Goal: Task Accomplishment & Management: Complete application form

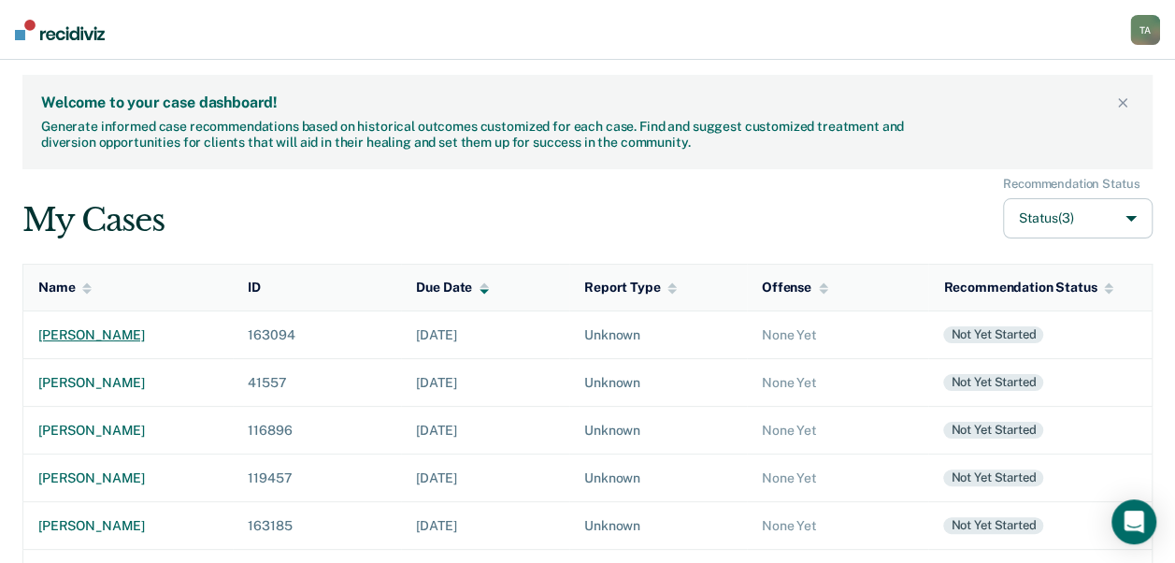
click at [67, 335] on div "[PERSON_NAME]" at bounding box center [128, 335] width 180 height 16
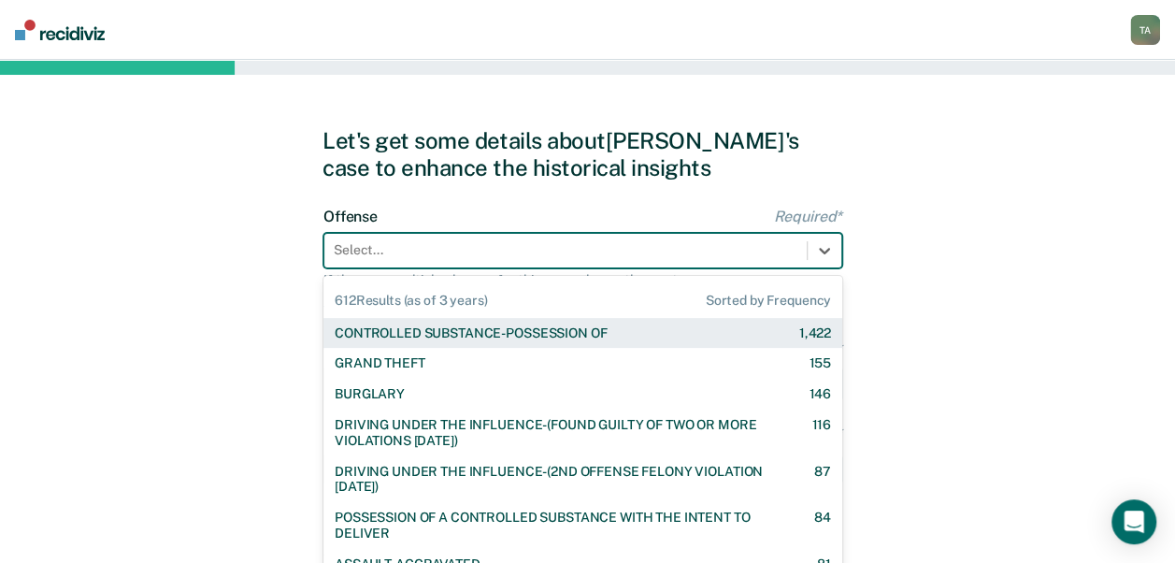
scroll to position [38, 0]
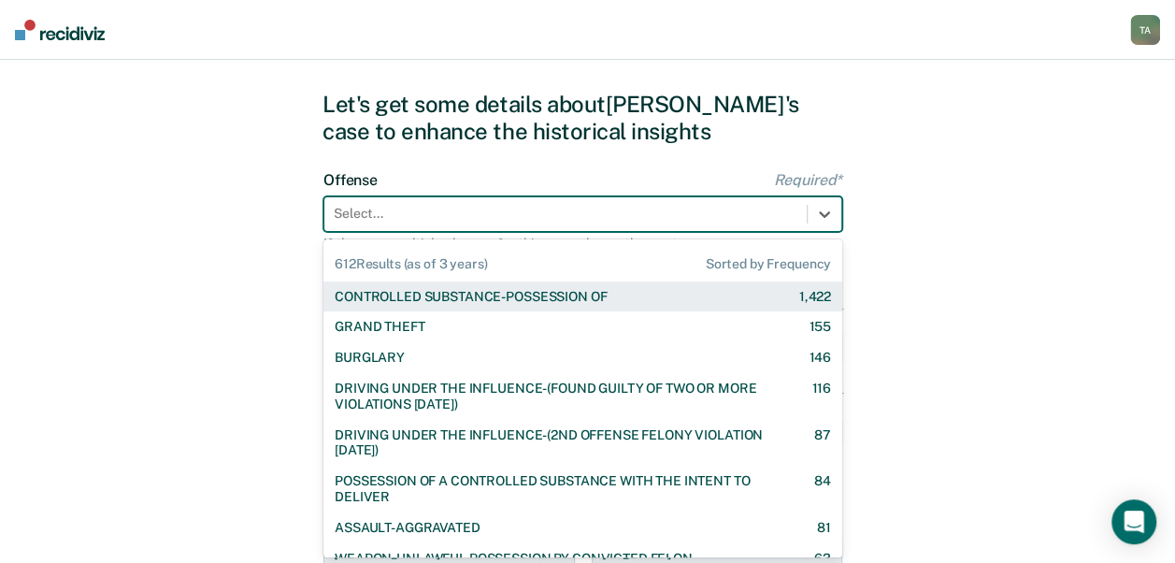
click at [591, 232] on div "612 results available. Use Up and Down to choose options, press Enter to select…" at bounding box center [582, 214] width 519 height 36
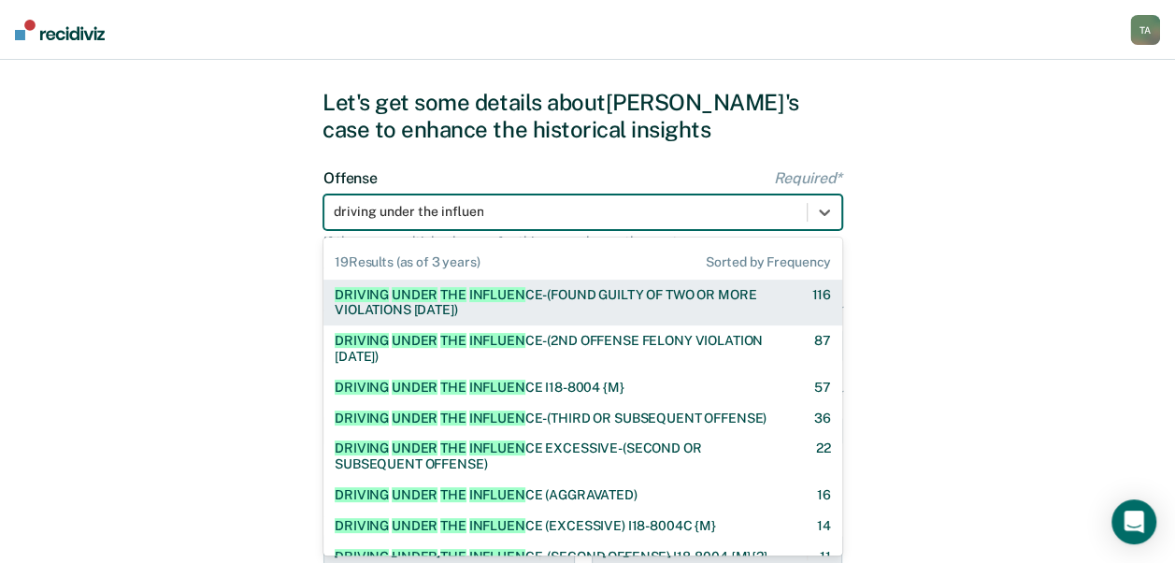
type input "driving under the influence"
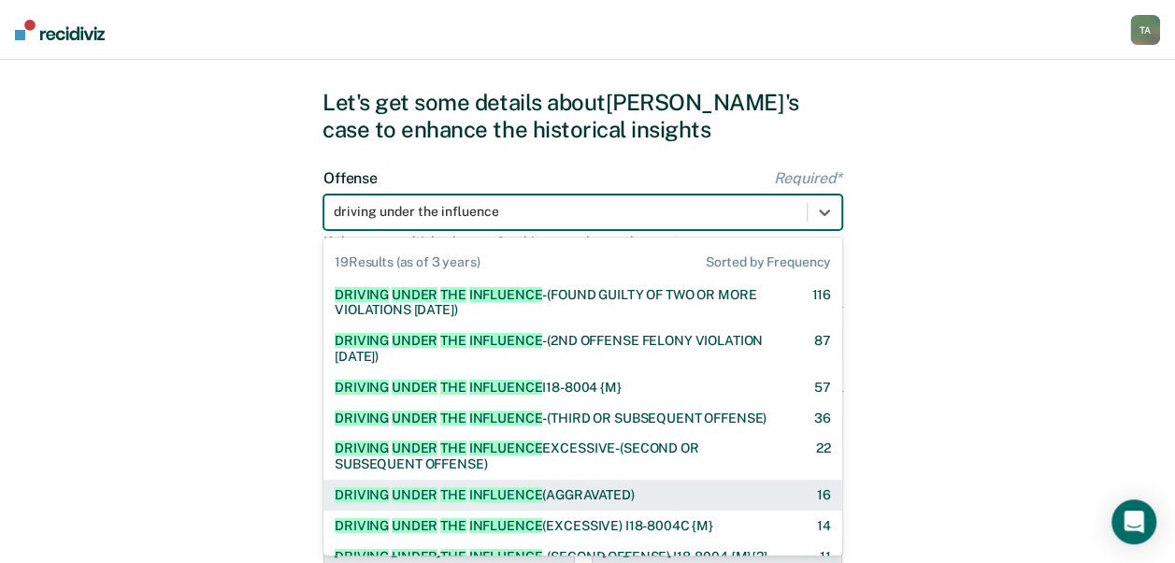
click at [559, 496] on div "DRIVING UNDER THE INFLUENCE (AGGRAVATED)" at bounding box center [485, 495] width 300 height 16
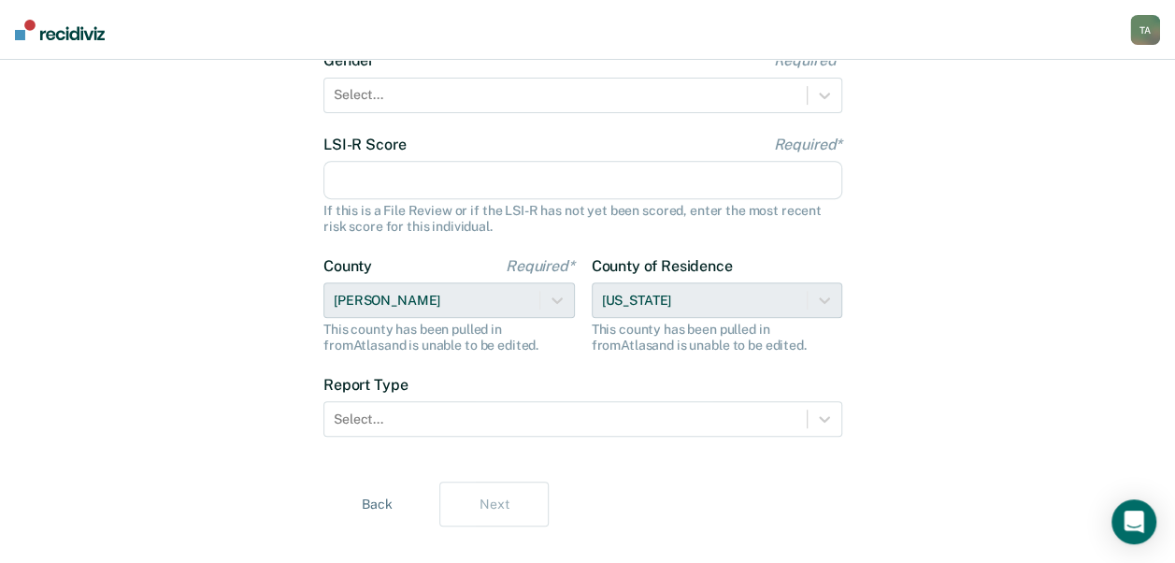
scroll to position [288, 0]
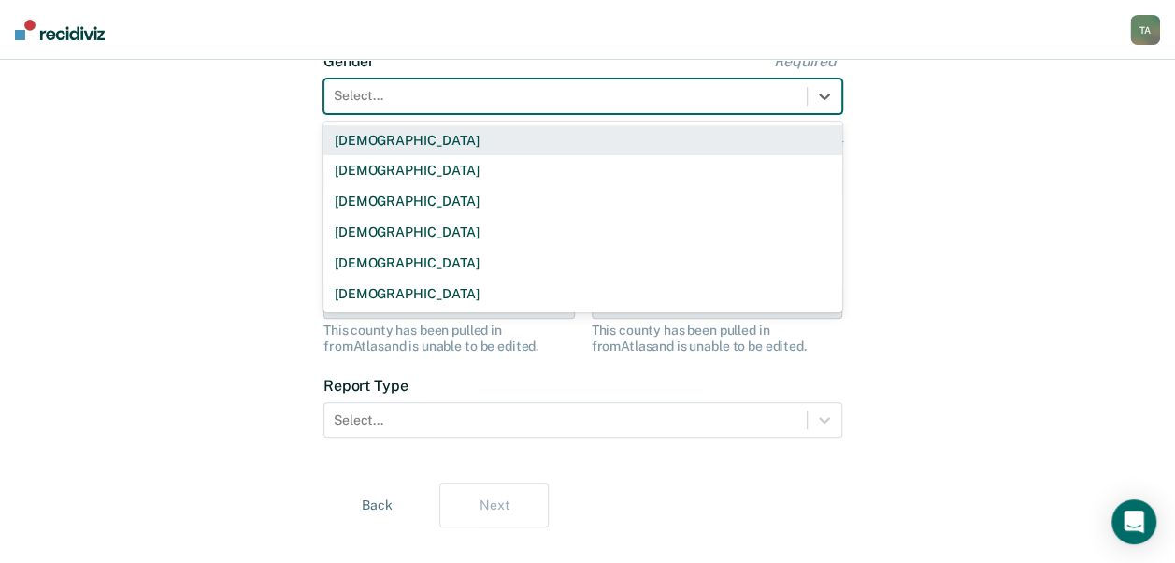
click at [450, 98] on div at bounding box center [566, 96] width 464 height 20
click at [396, 137] on div "[DEMOGRAPHIC_DATA]" at bounding box center [582, 140] width 519 height 31
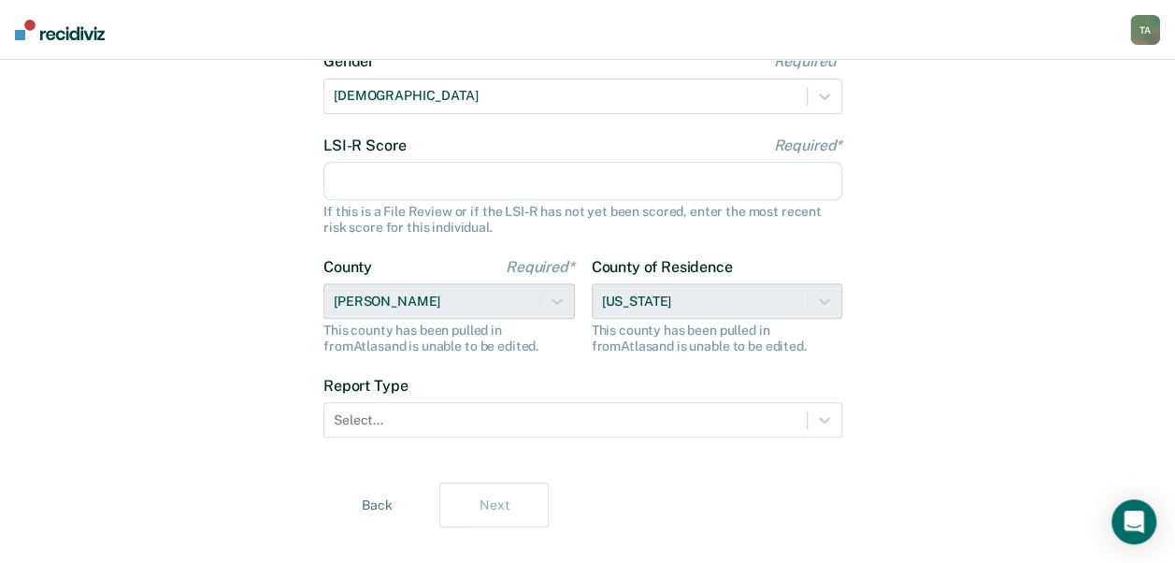
click at [411, 194] on input "LSI-R Score Required*" at bounding box center [582, 181] width 519 height 39
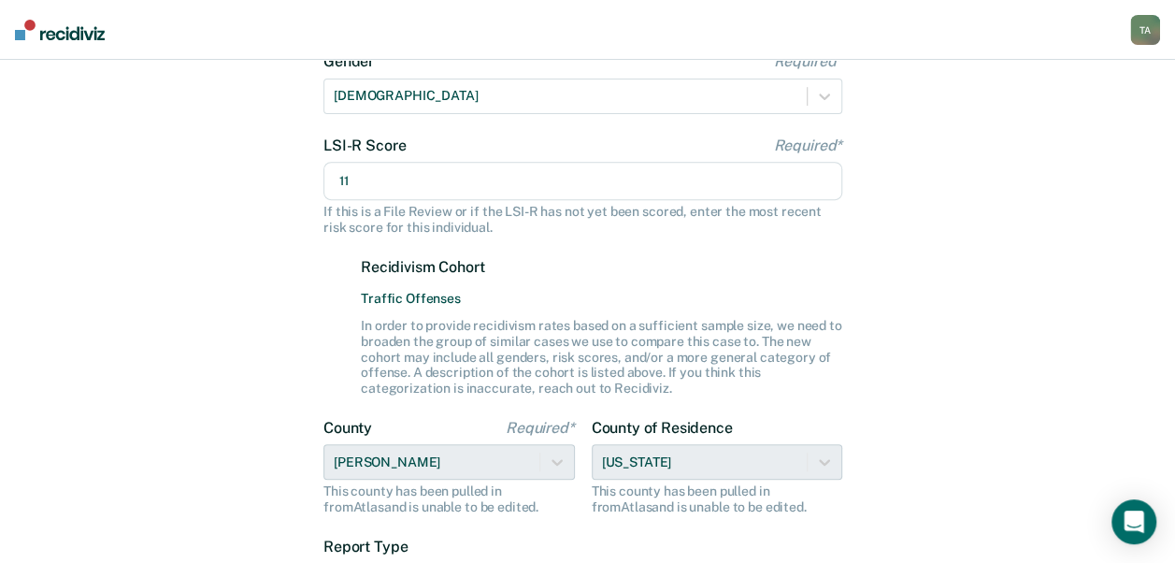
type input "11"
click at [159, 284] on div "Let's get some details about [PERSON_NAME]'s case to enhance the historical ins…" at bounding box center [587, 264] width 1175 height 984
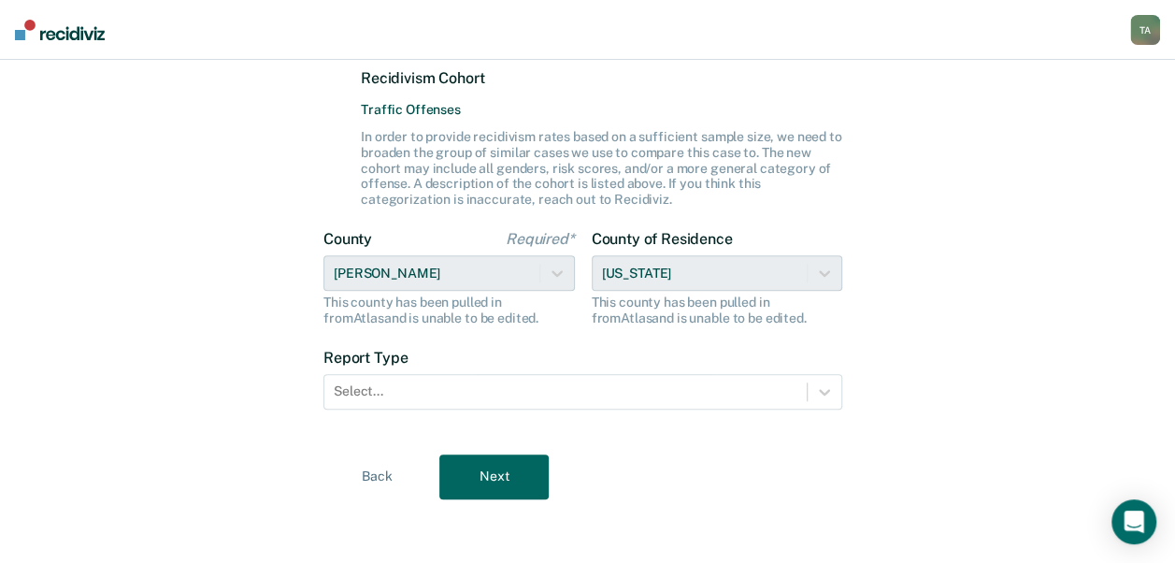
scroll to position [480, 0]
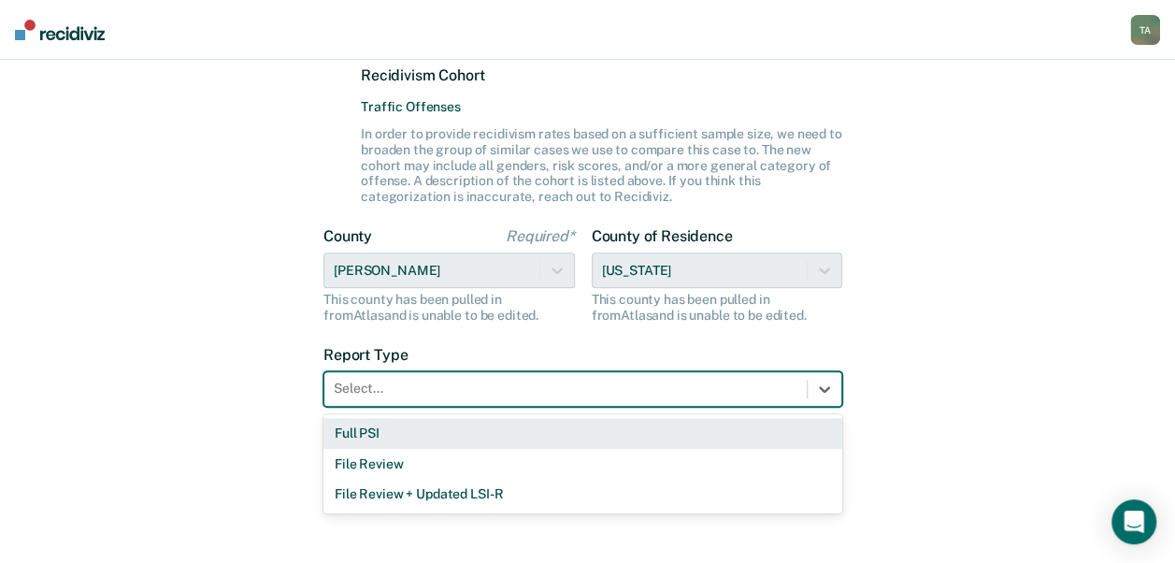
click at [517, 387] on div at bounding box center [566, 389] width 464 height 20
click at [417, 430] on div "Full PSI" at bounding box center [582, 433] width 519 height 31
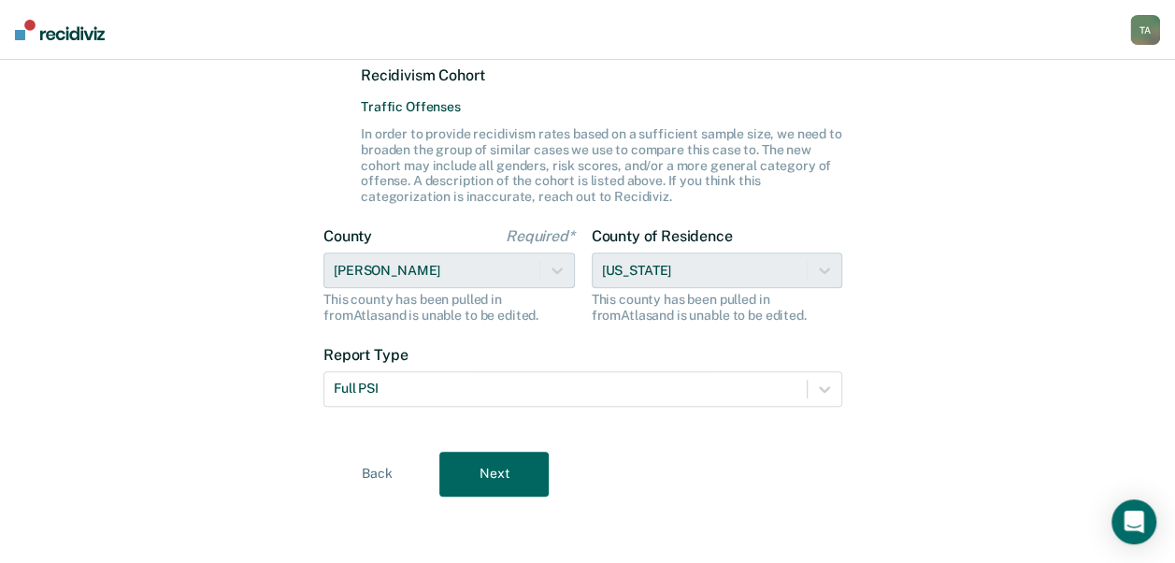
click at [481, 481] on button "Next" at bounding box center [493, 474] width 109 height 45
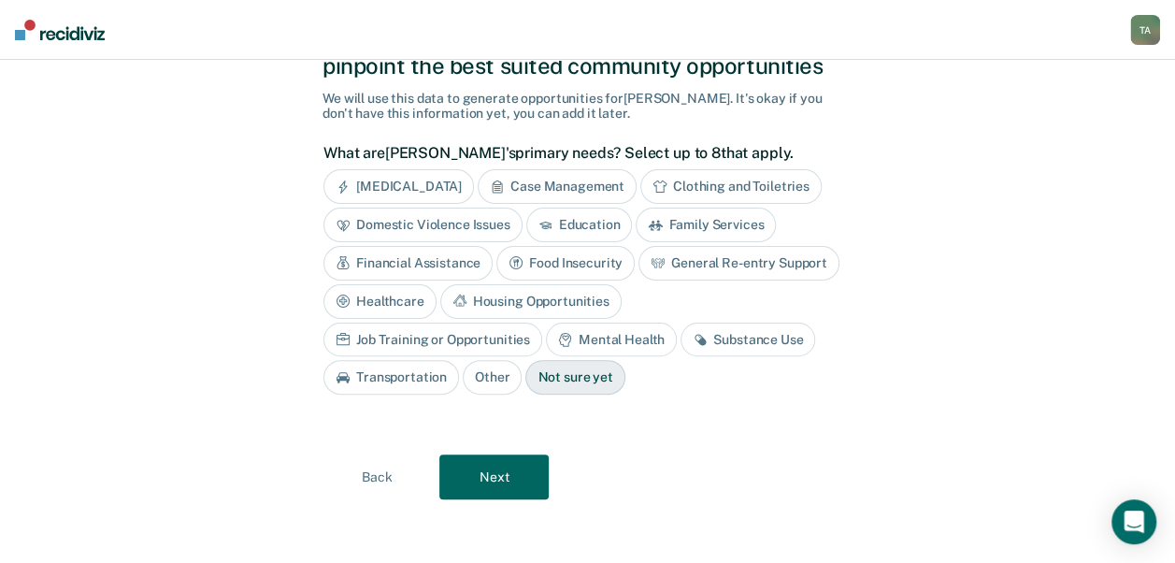
click at [492, 471] on button "Next" at bounding box center [493, 476] width 109 height 45
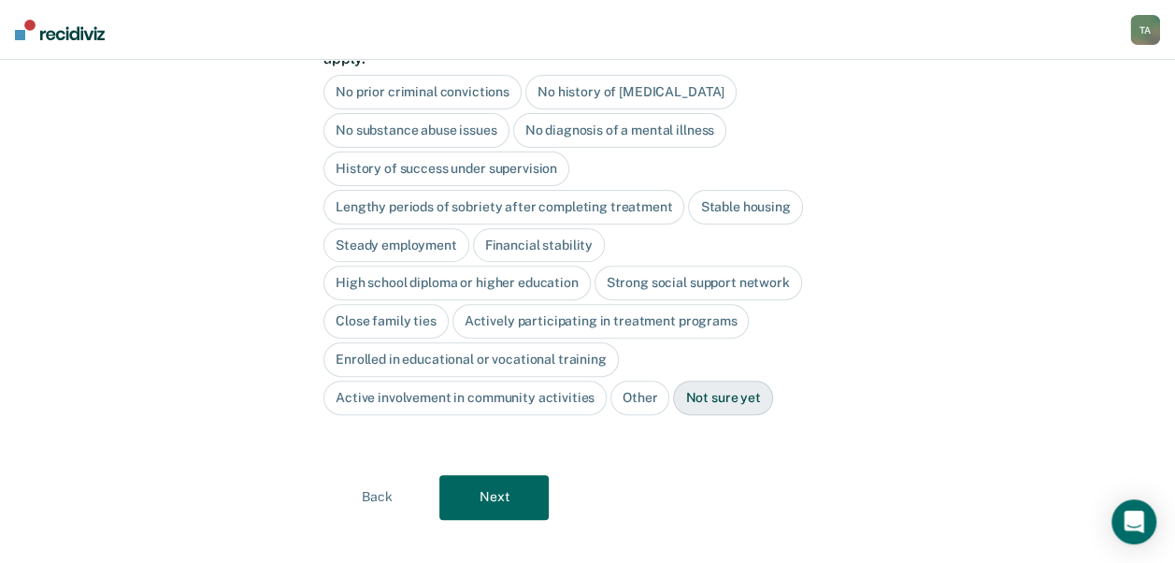
click at [492, 475] on button "Next" at bounding box center [493, 497] width 109 height 45
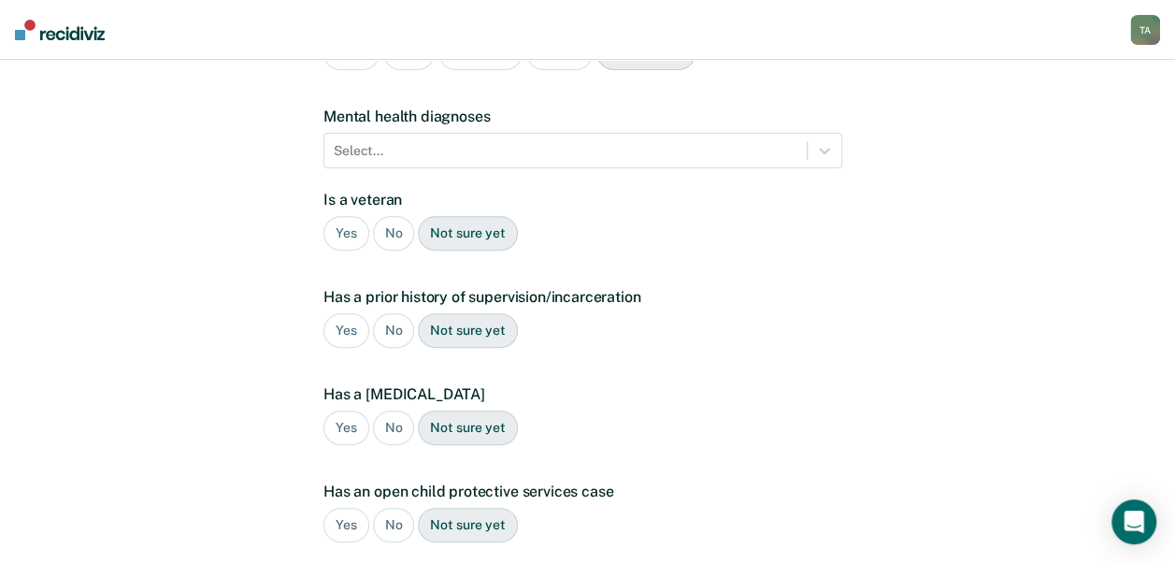
scroll to position [481, 0]
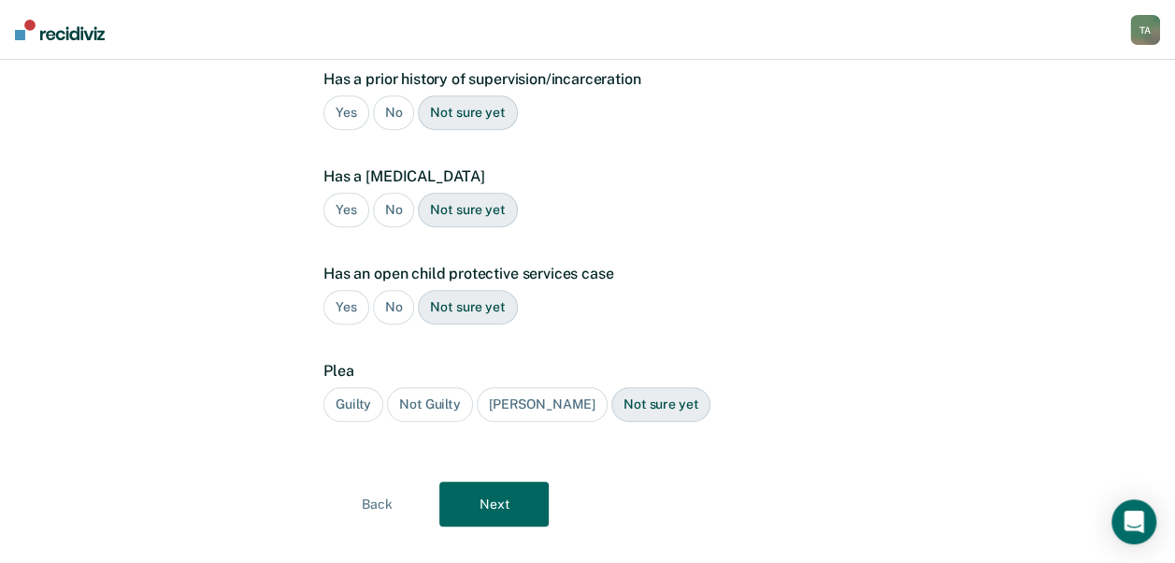
click at [514, 484] on button "Next" at bounding box center [493, 503] width 109 height 45
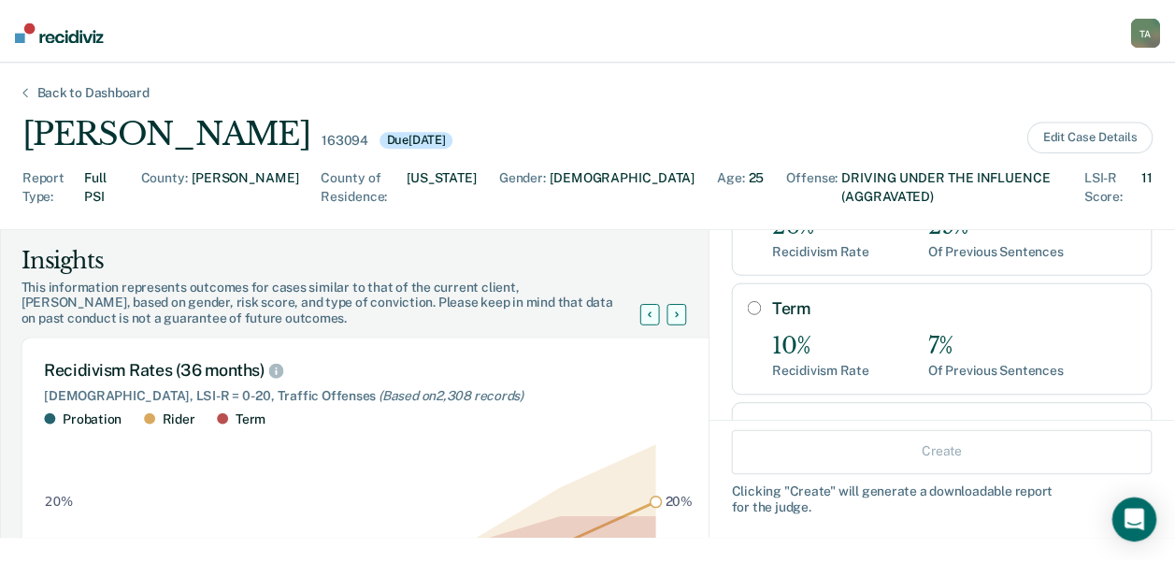
scroll to position [364, 0]
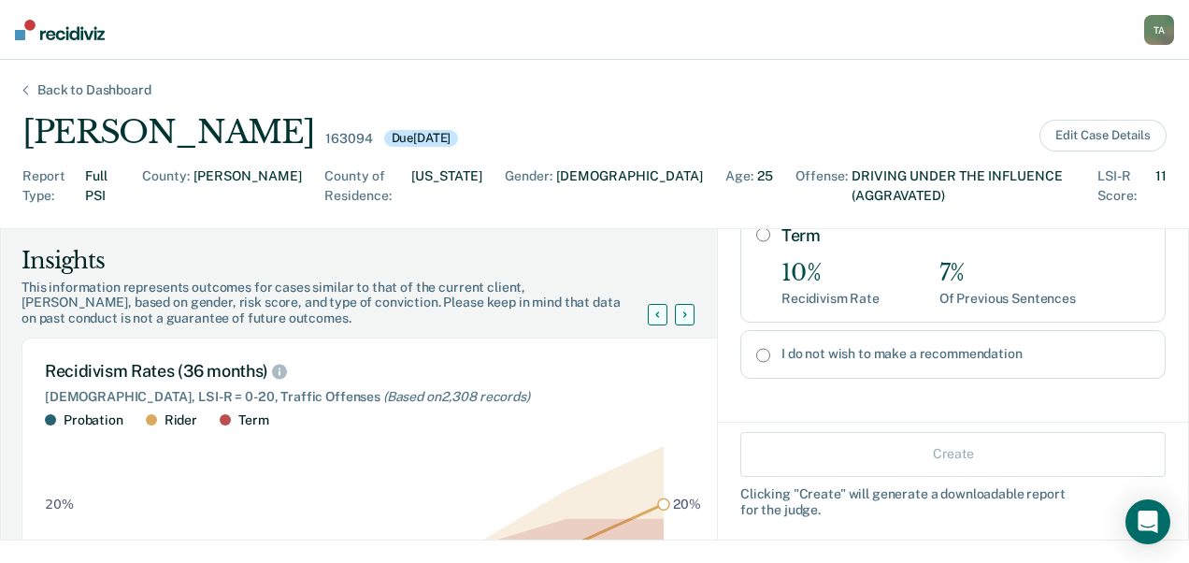
click at [853, 353] on label "I do not wish to make a recommendation" at bounding box center [966, 354] width 368 height 16
click at [770, 353] on input "I do not wish to make a recommendation" at bounding box center [763, 355] width 14 height 15
radio input "true"
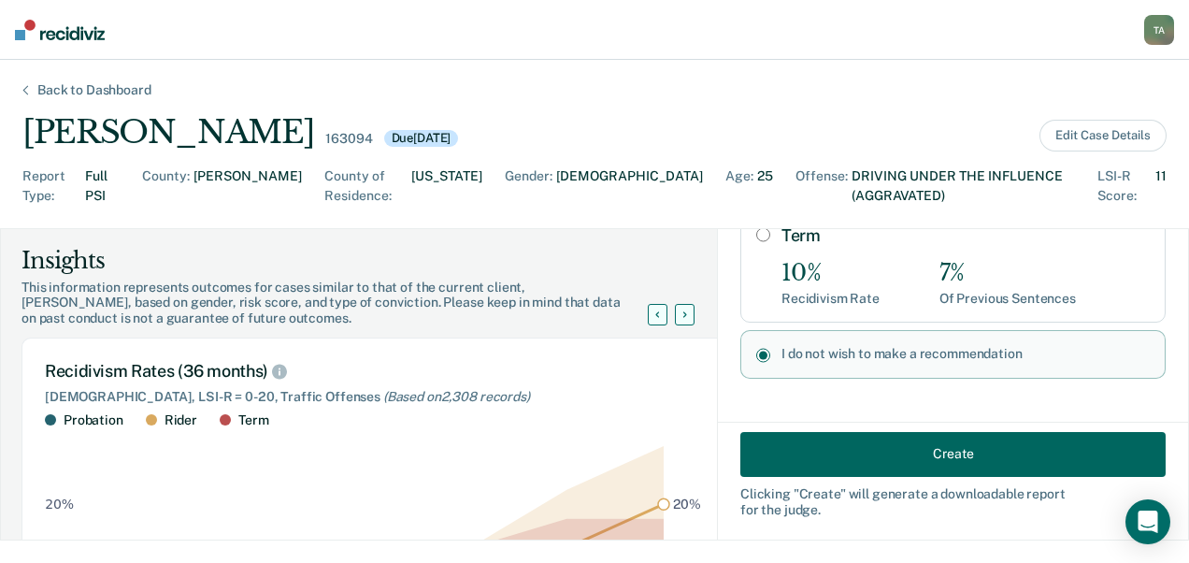
click at [958, 466] on button "Create" at bounding box center [952, 453] width 425 height 45
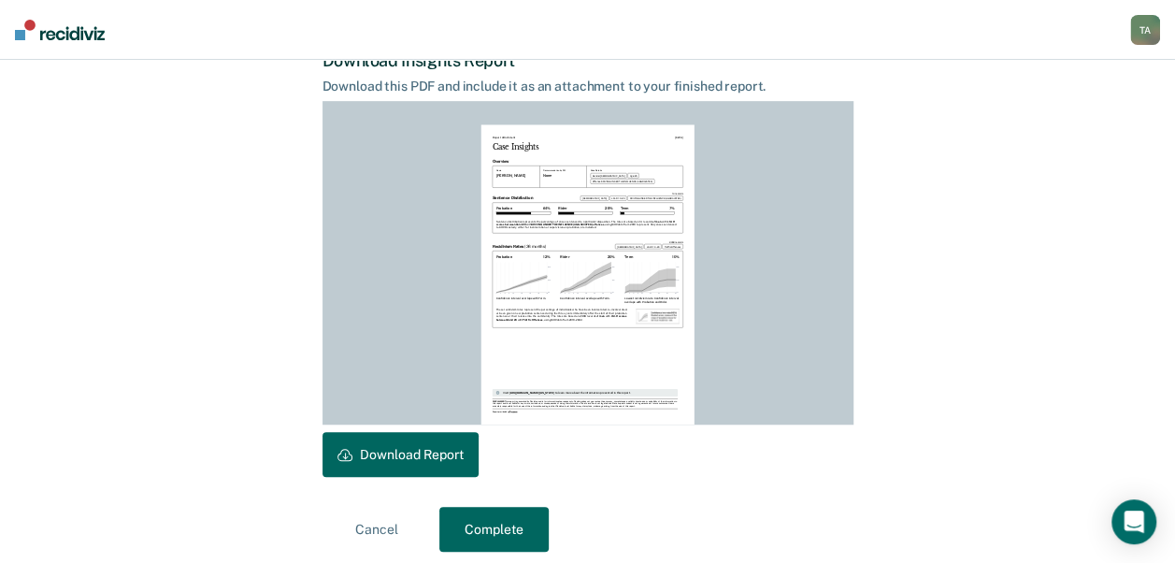
scroll to position [503, 0]
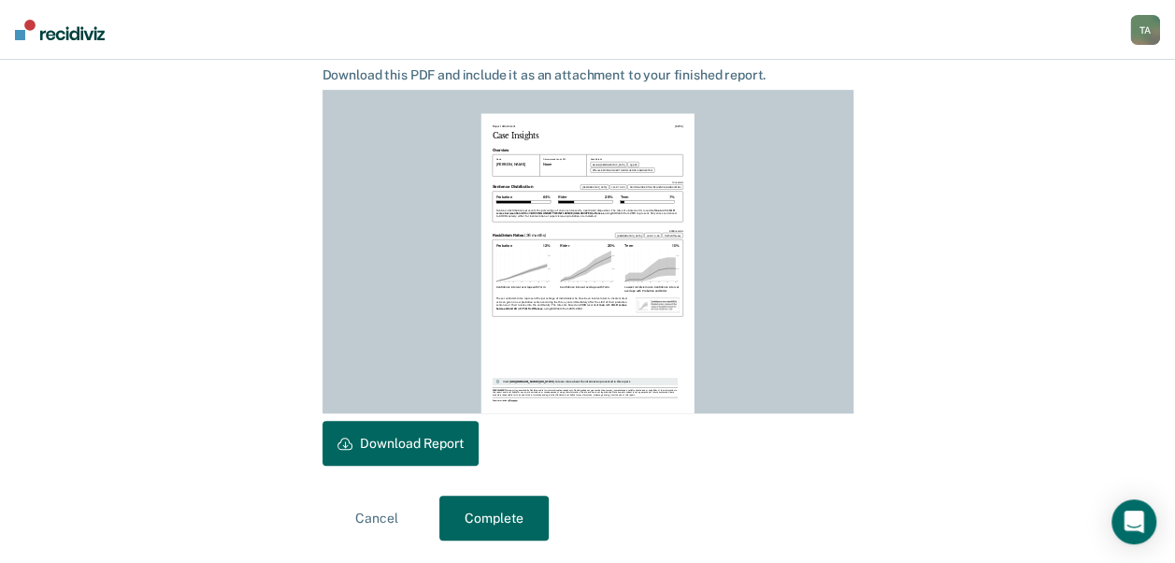
click at [385, 441] on button "Download Report" at bounding box center [401, 443] width 156 height 45
click at [400, 446] on button "Download Report" at bounding box center [401, 443] width 156 height 45
